Goal: Information Seeking & Learning: Learn about a topic

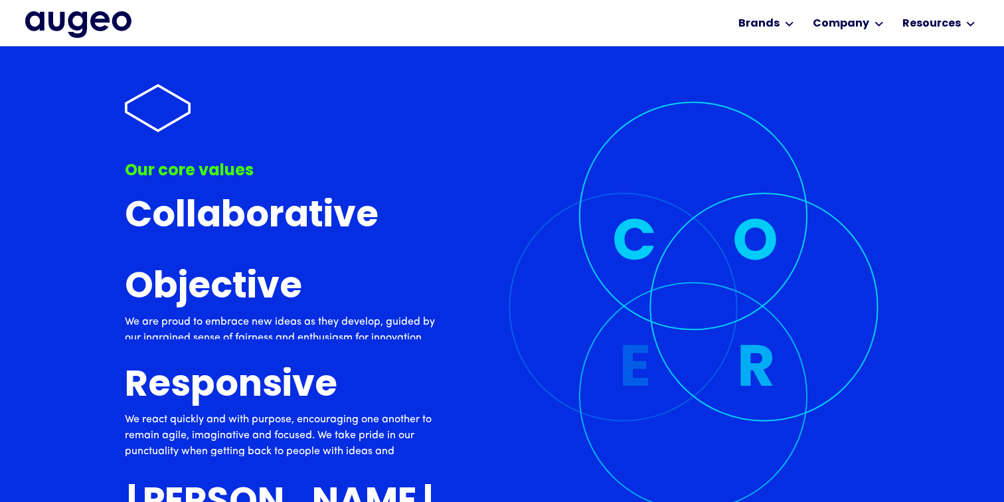
scroll to position [3693, 0]
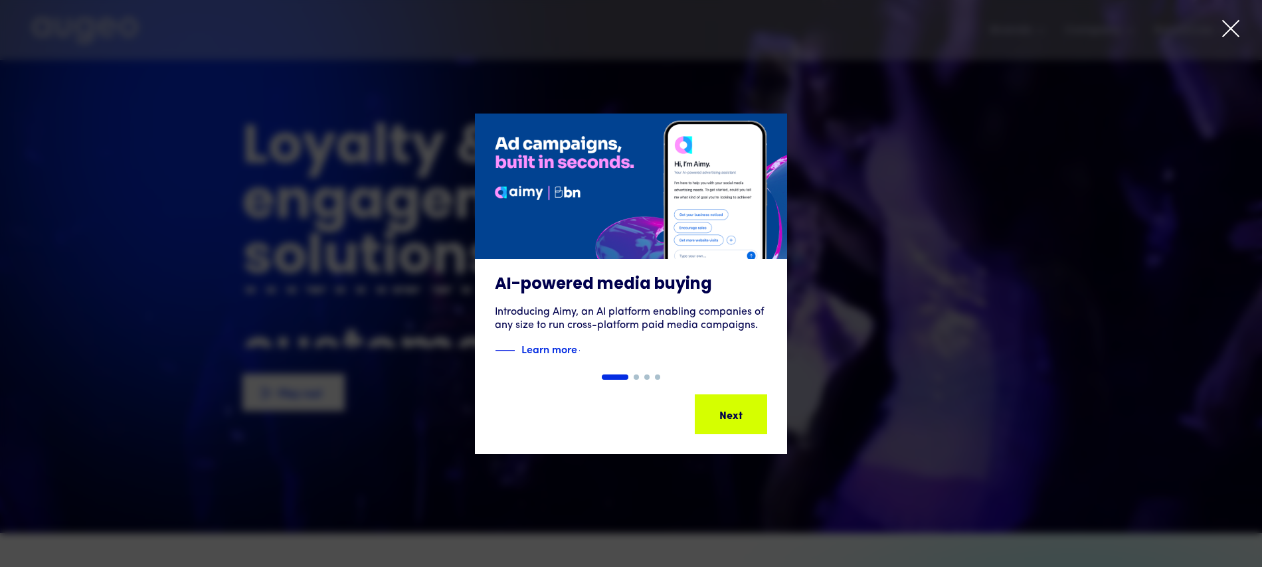
scroll to position [20, 0]
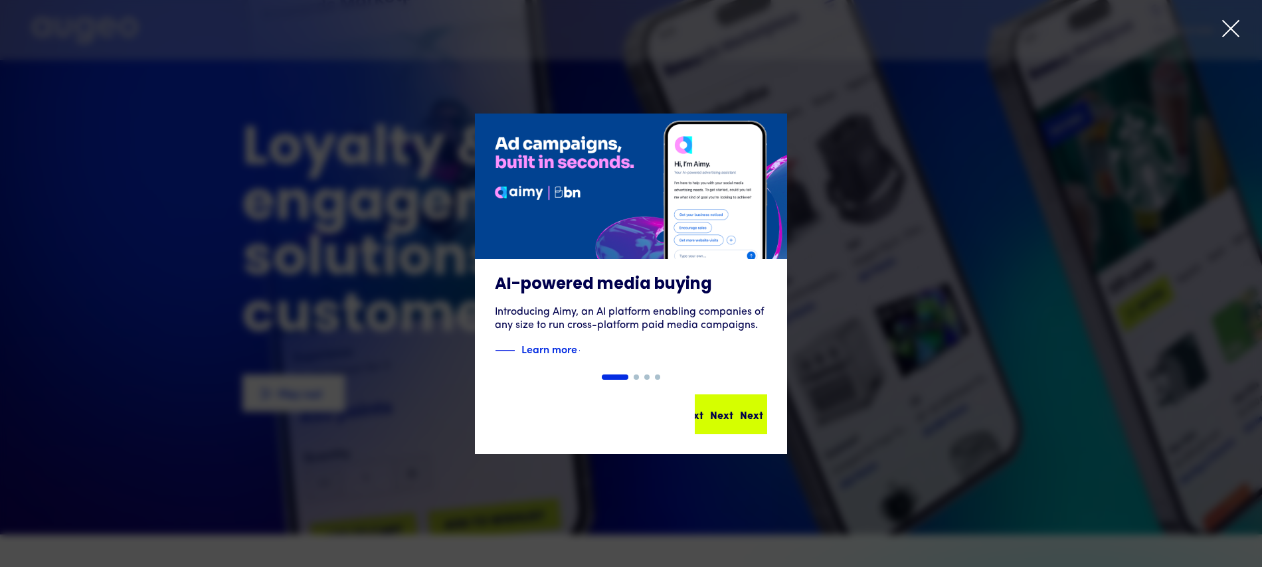
click at [738, 416] on div "Next" at bounding box center [743, 414] width 23 height 16
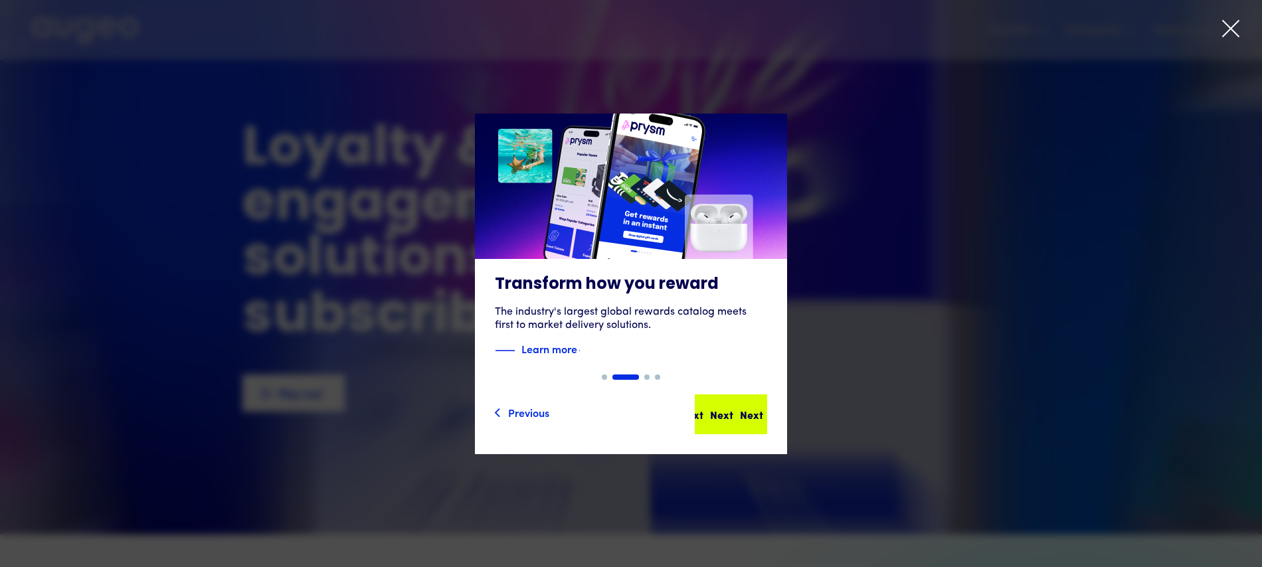
click at [738, 416] on div "Next Next Next Next" at bounding box center [727, 414] width 120 height 16
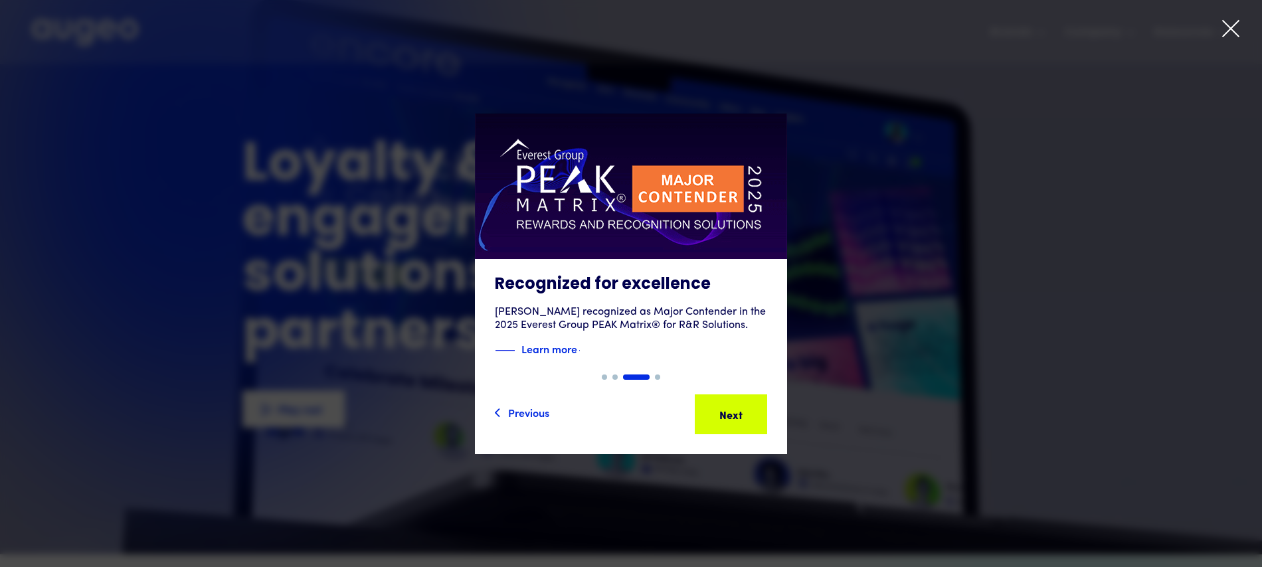
scroll to position [7, 0]
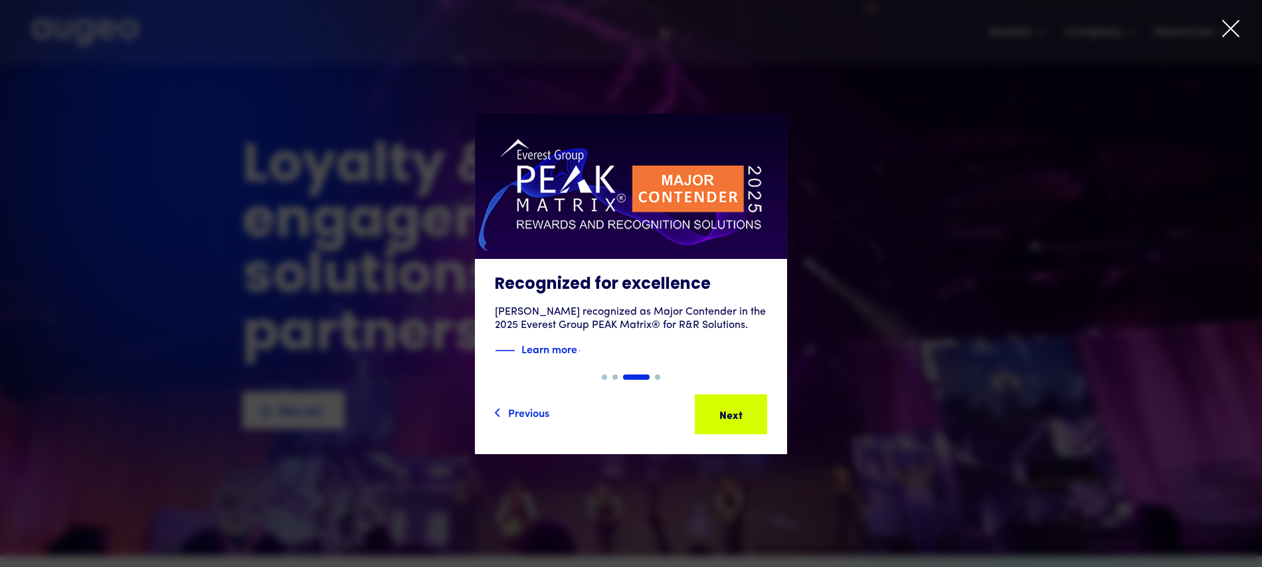
click at [740, 416] on div "Next" at bounding box center [751, 414] width 23 height 16
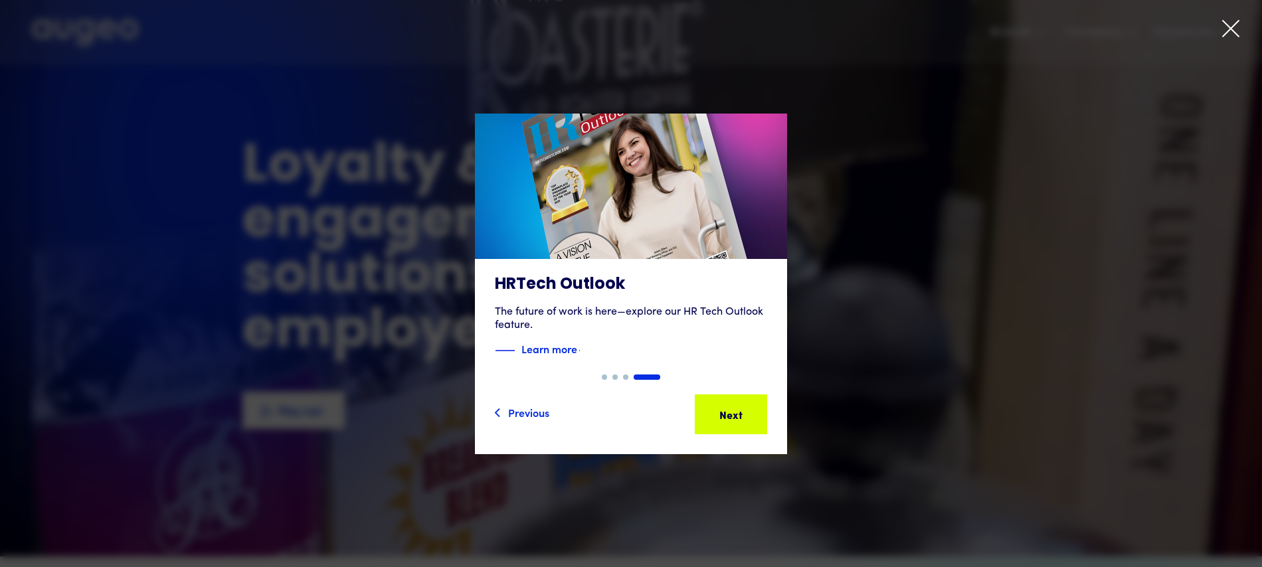
scroll to position [7, 0]
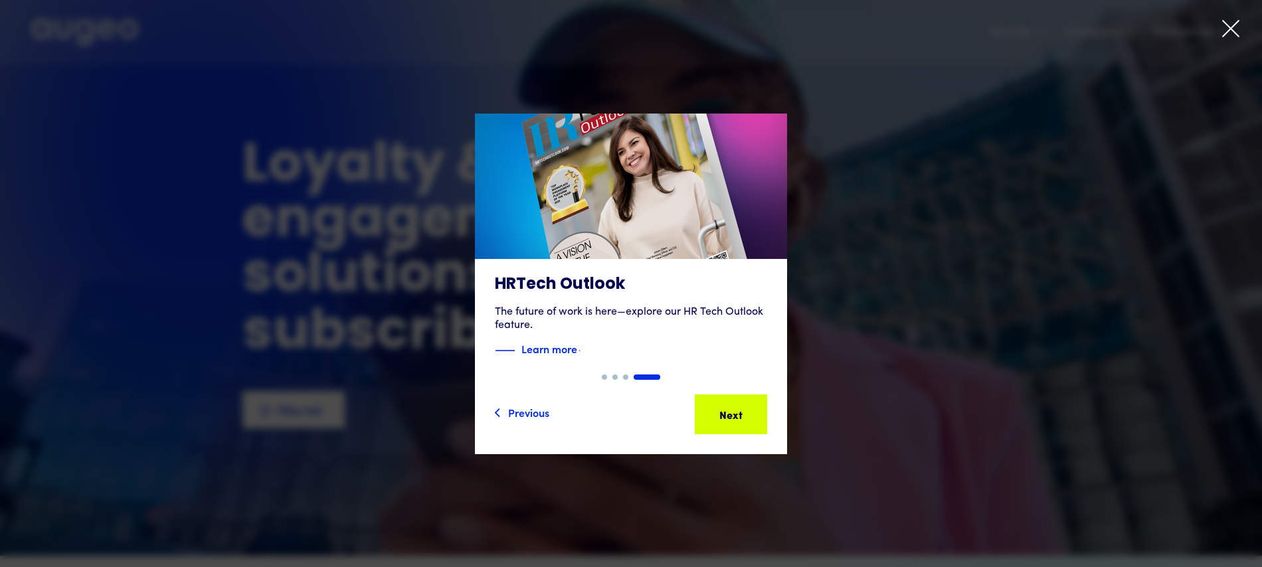
click at [1228, 30] on icon at bounding box center [1231, 29] width 20 height 20
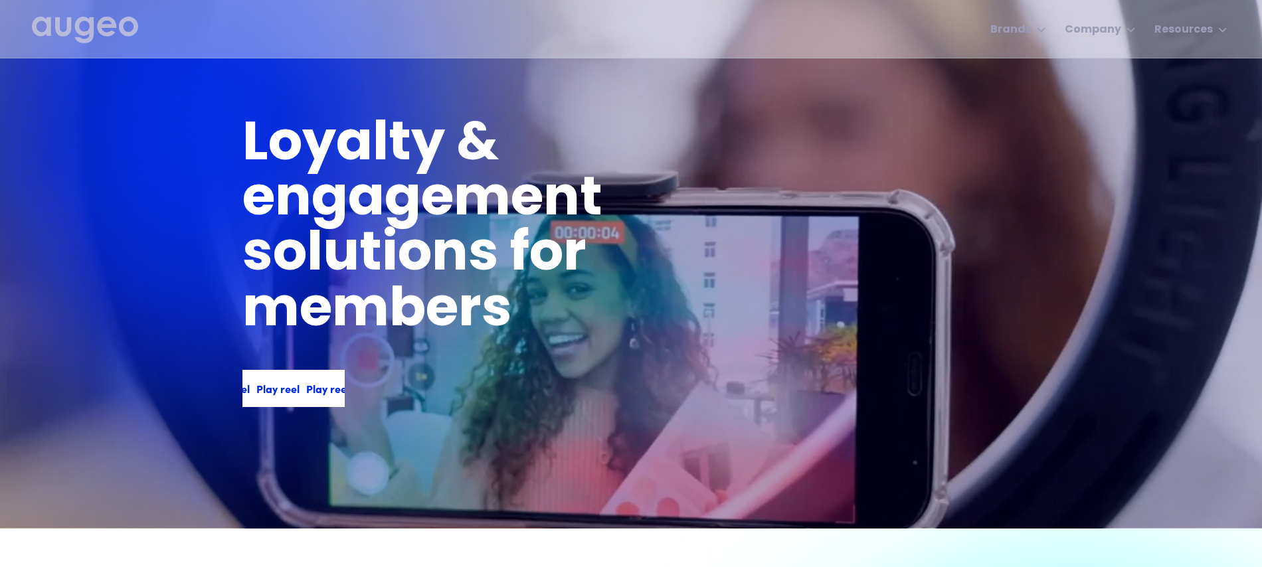
scroll to position [24, 0]
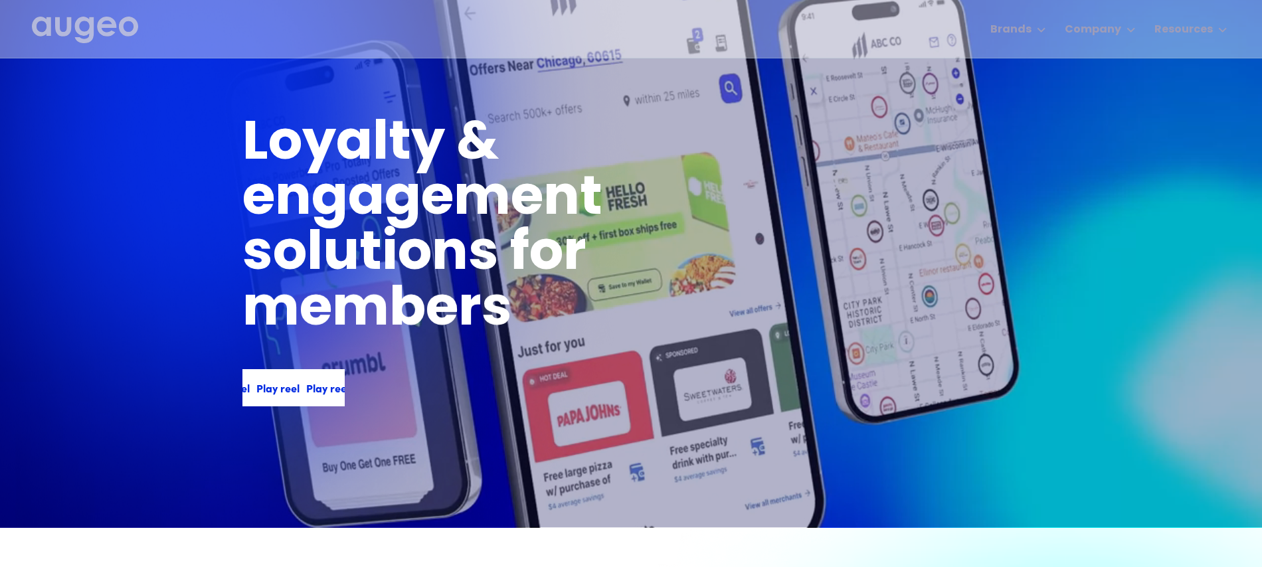
click at [274, 389] on div "Play reel Play reel Play reel Play reel" at bounding box center [299, 388] width 199 height 16
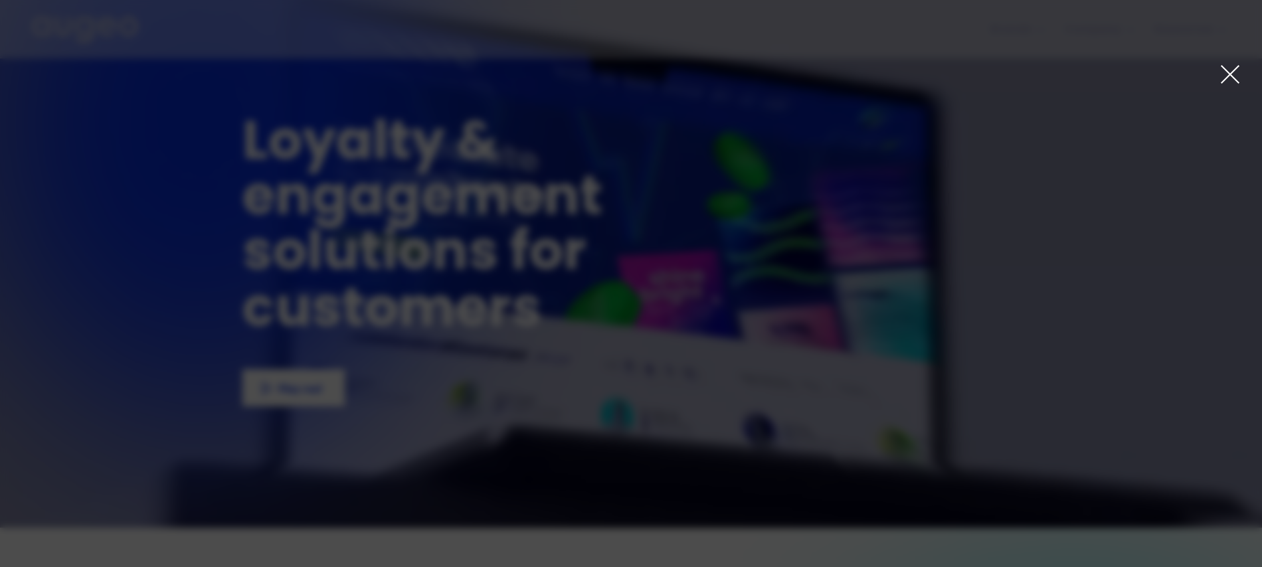
scroll to position [1, 0]
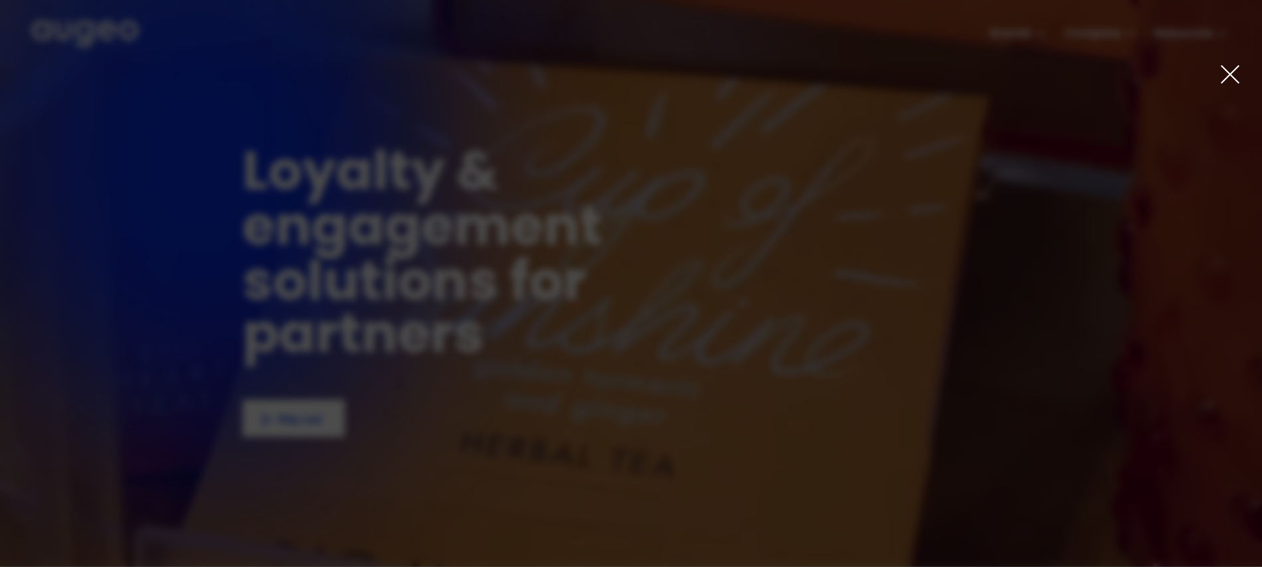
click at [1230, 78] on icon at bounding box center [1229, 74] width 21 height 21
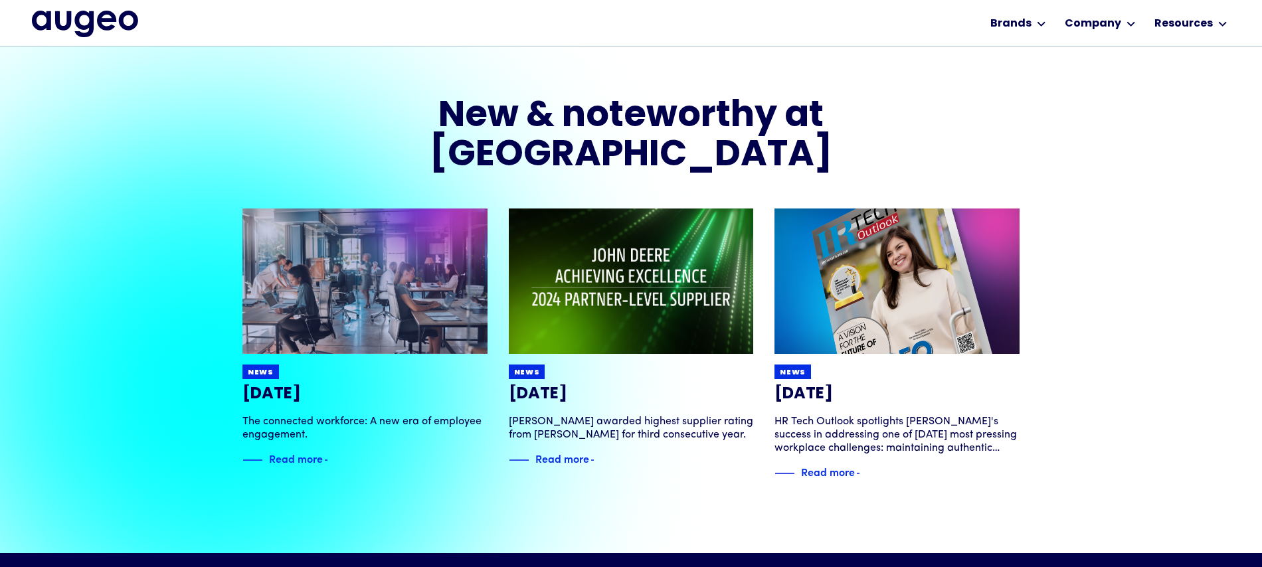
scroll to position [2621, 0]
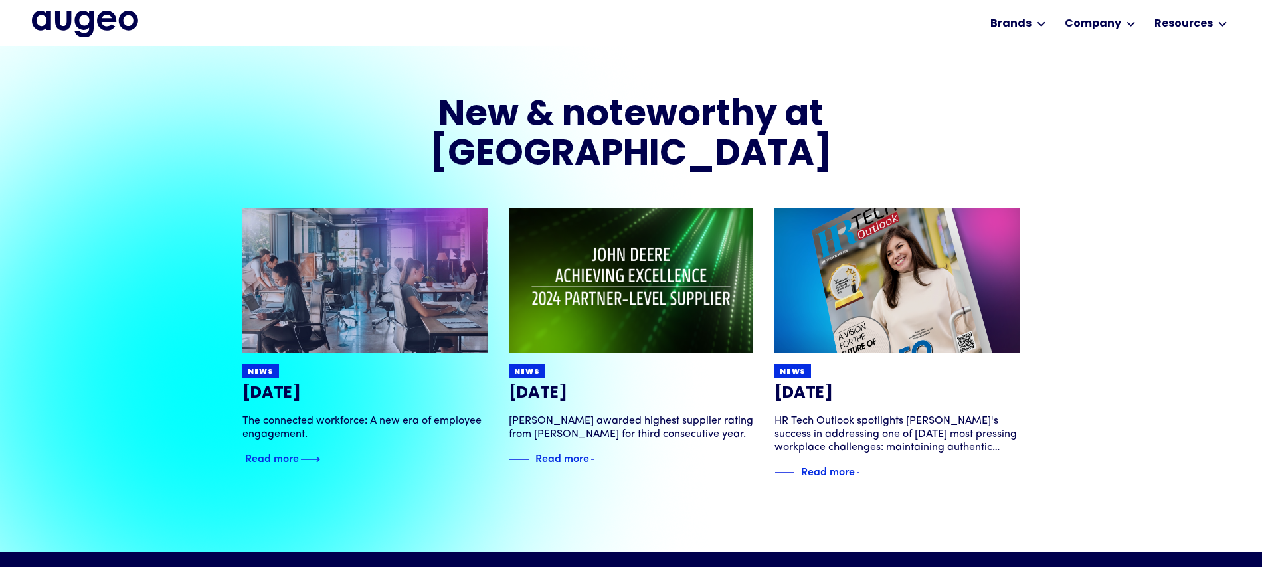
click at [262, 450] on div "Read more" at bounding box center [272, 458] width 54 height 16
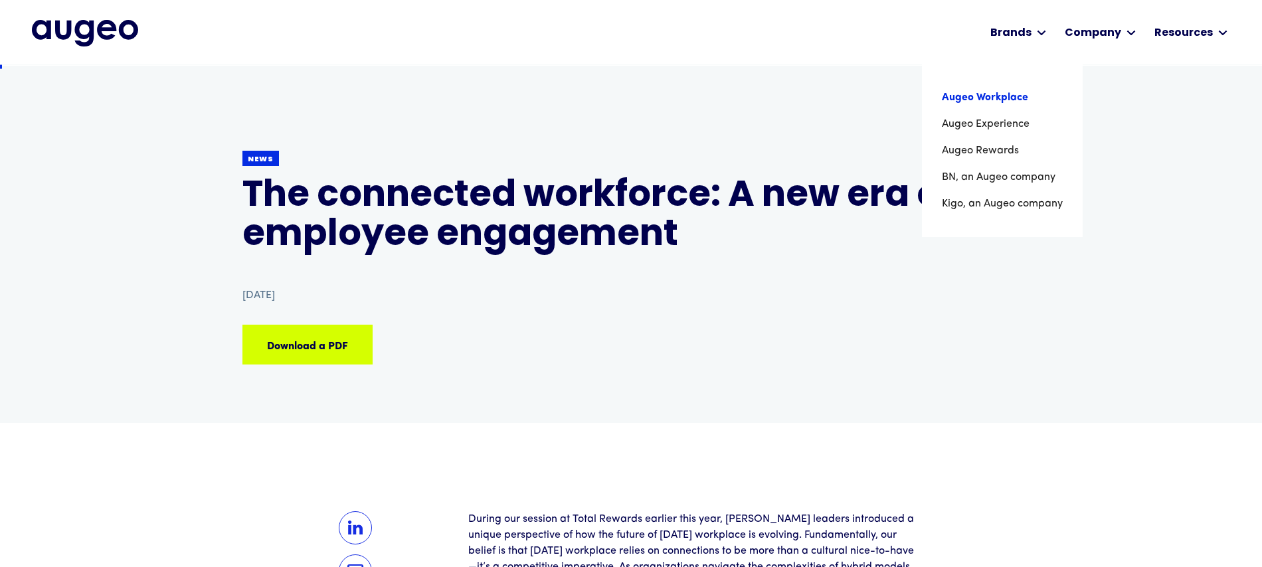
scroll to position [4, 0]
click at [1005, 121] on link "Augeo Experience" at bounding box center [1002, 124] width 121 height 27
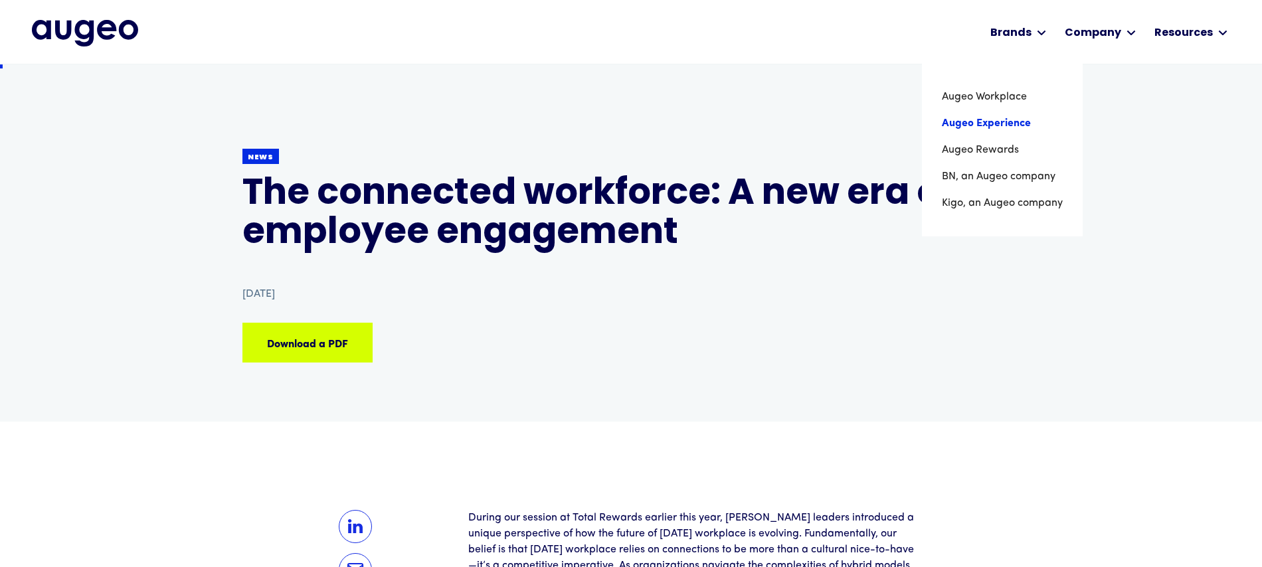
scroll to position [5, 0]
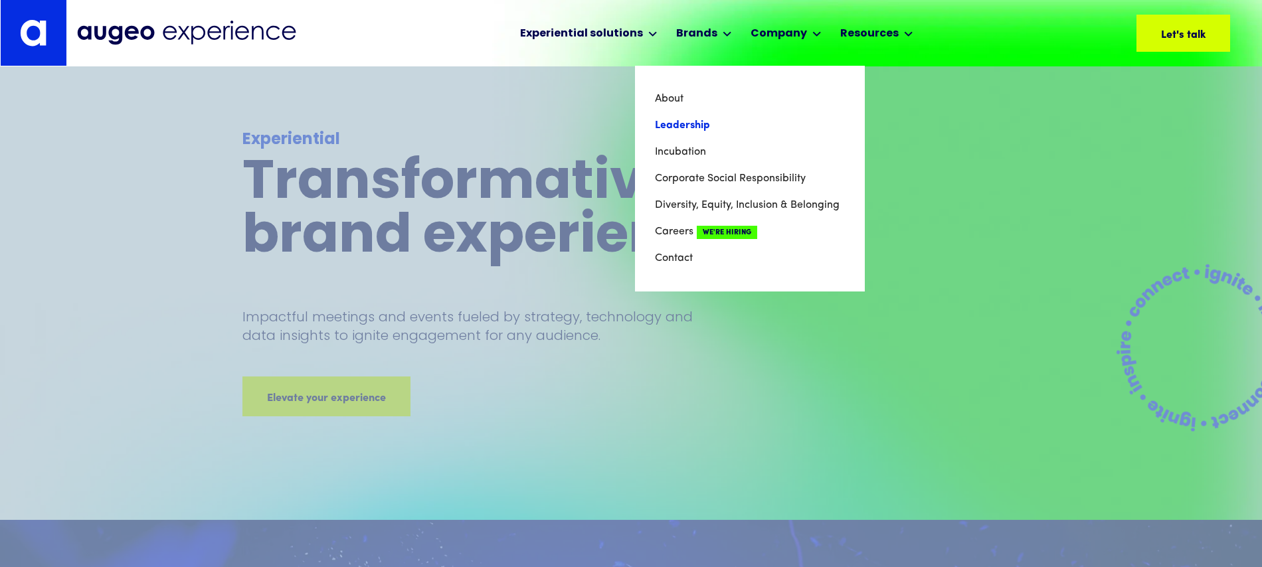
click at [689, 123] on link "Leadership" at bounding box center [750, 125] width 190 height 27
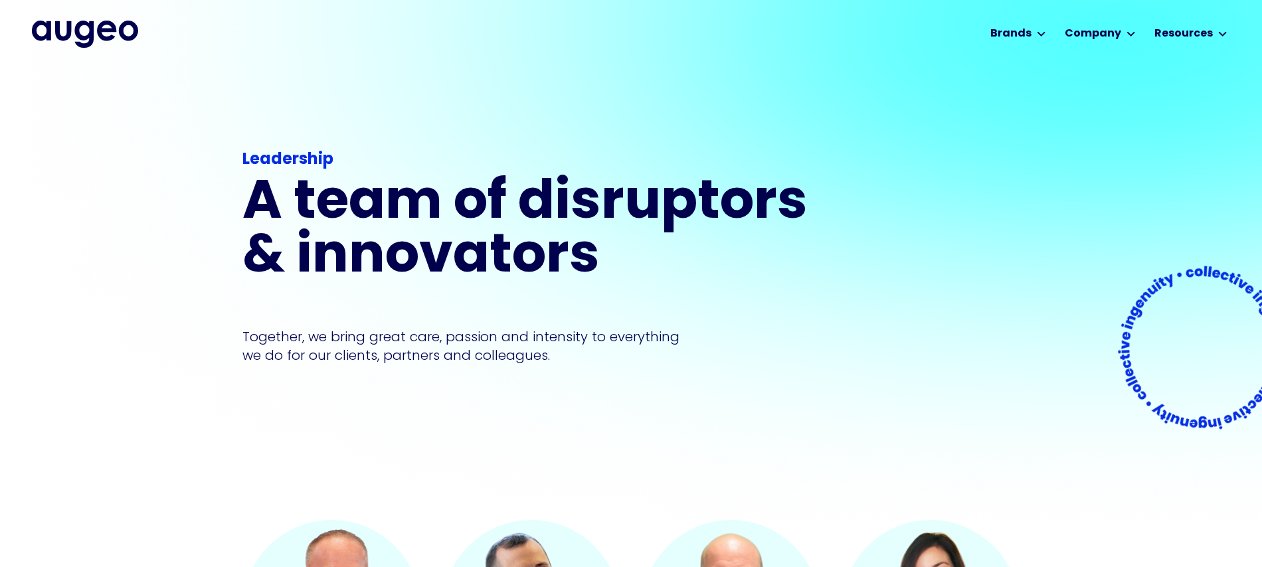
click at [98, 36] on img "home" at bounding box center [85, 34] width 106 height 27
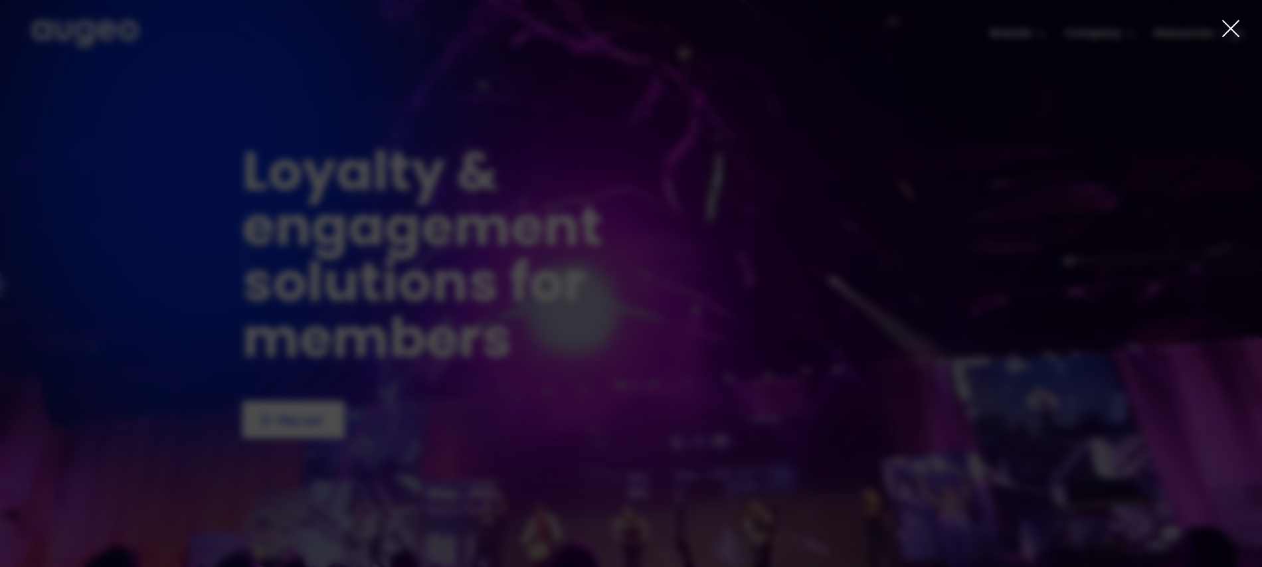
click at [298, 431] on div "1 of 4" at bounding box center [631, 315] width 1262 height 341
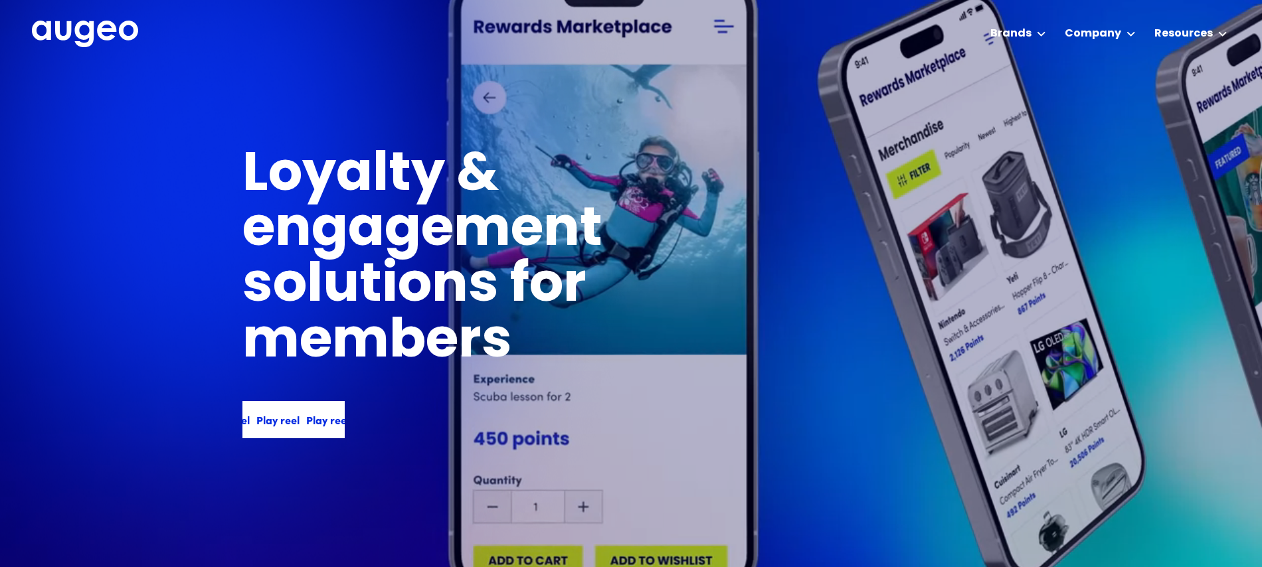
click at [305, 426] on div "Play reel" at bounding box center [324, 420] width 43 height 16
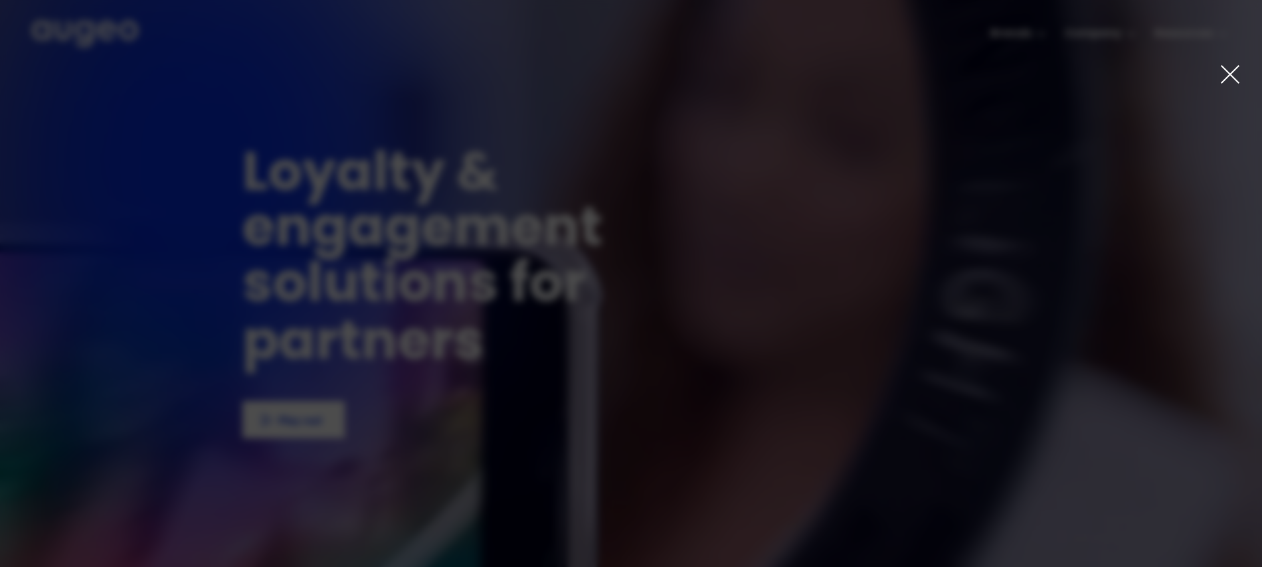
click at [1232, 79] on icon at bounding box center [1229, 74] width 21 height 21
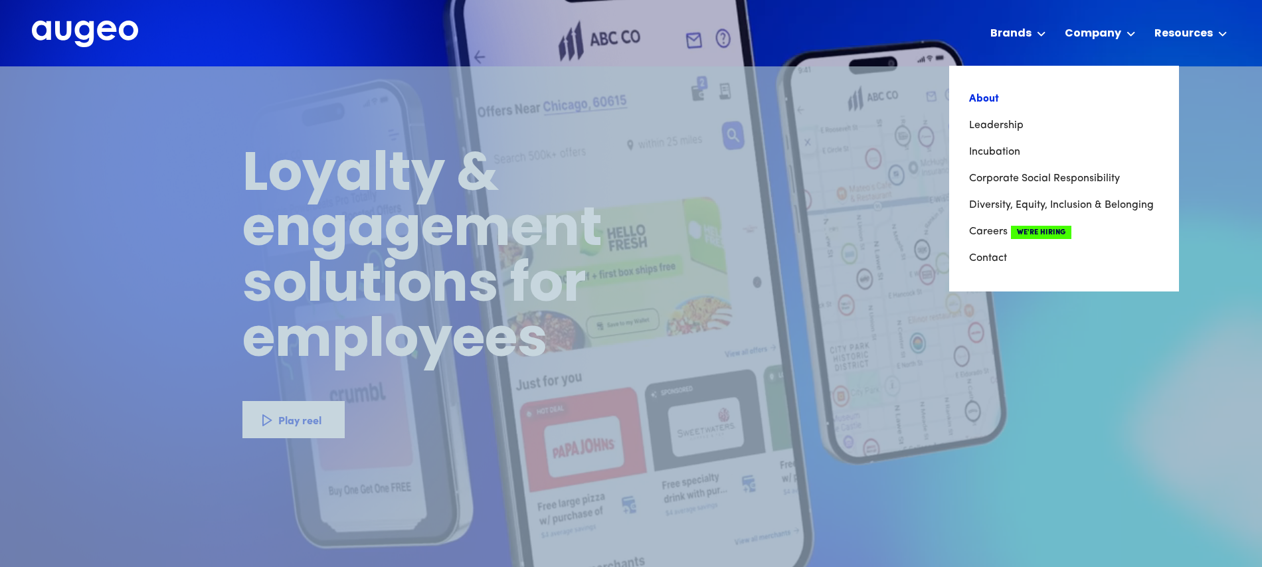
click at [992, 97] on link "About" at bounding box center [1064, 99] width 190 height 27
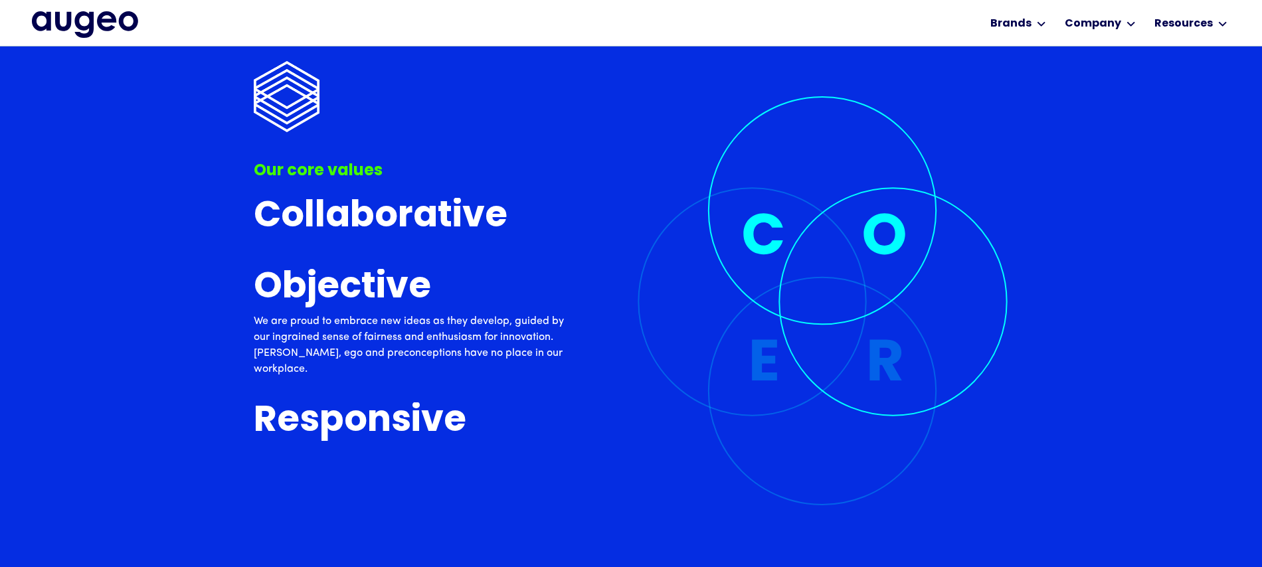
scroll to position [3635, 0]
click at [453, 424] on h3 "Responsive" at bounding box center [360, 421] width 213 height 39
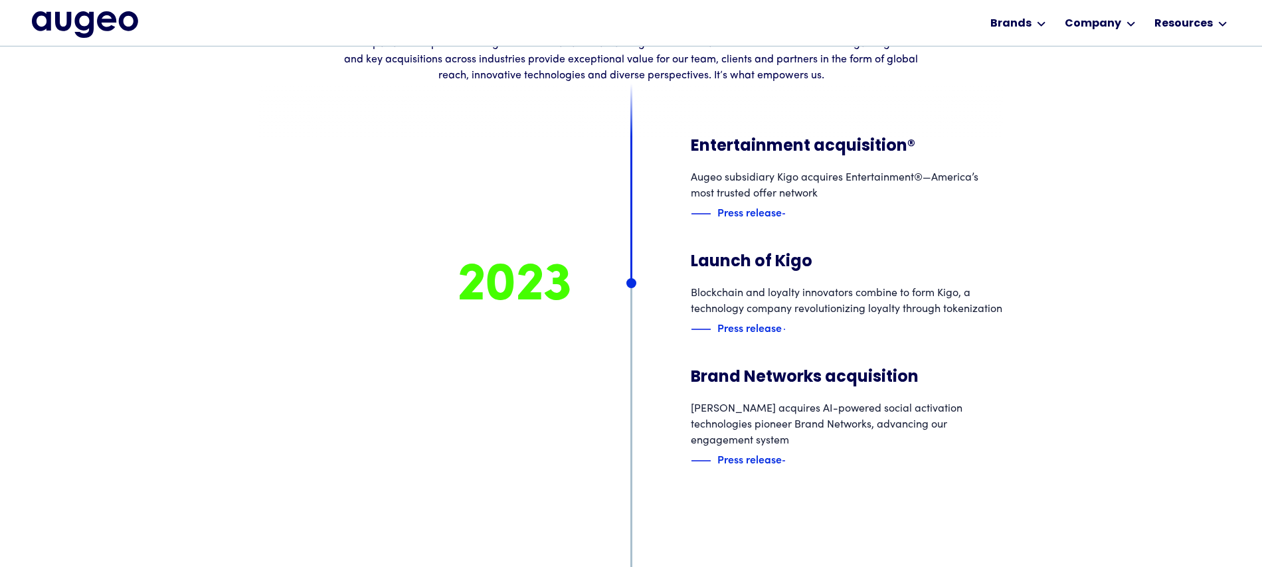
scroll to position [5570, 0]
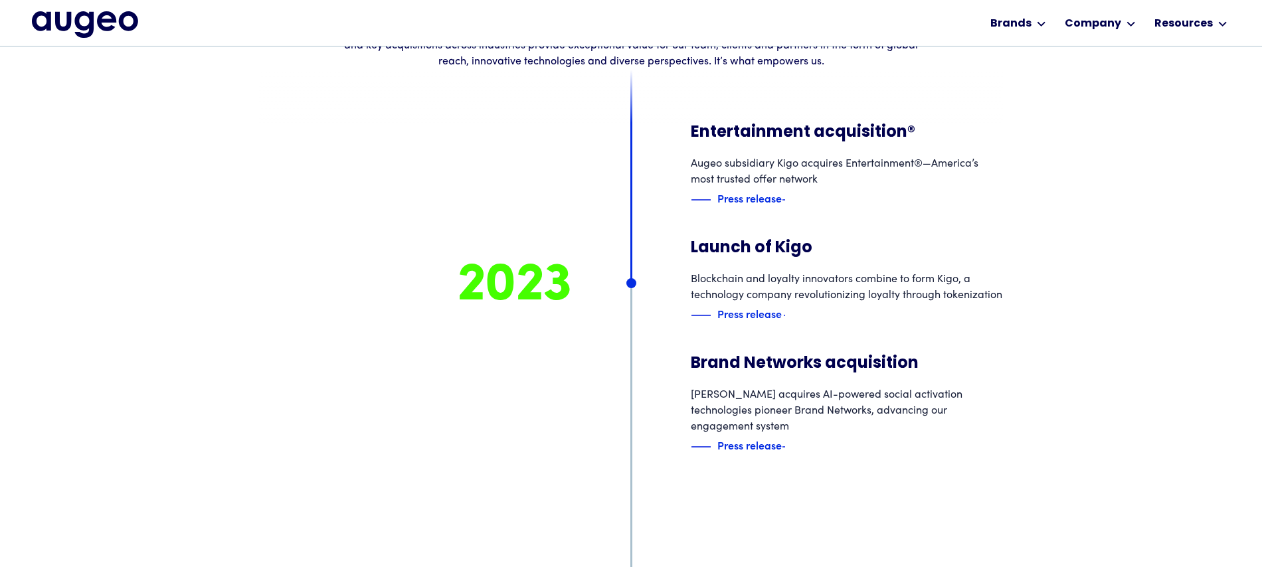
scroll to position [5585, 0]
